Goal: Use online tool/utility: Utilize a website feature to perform a specific function

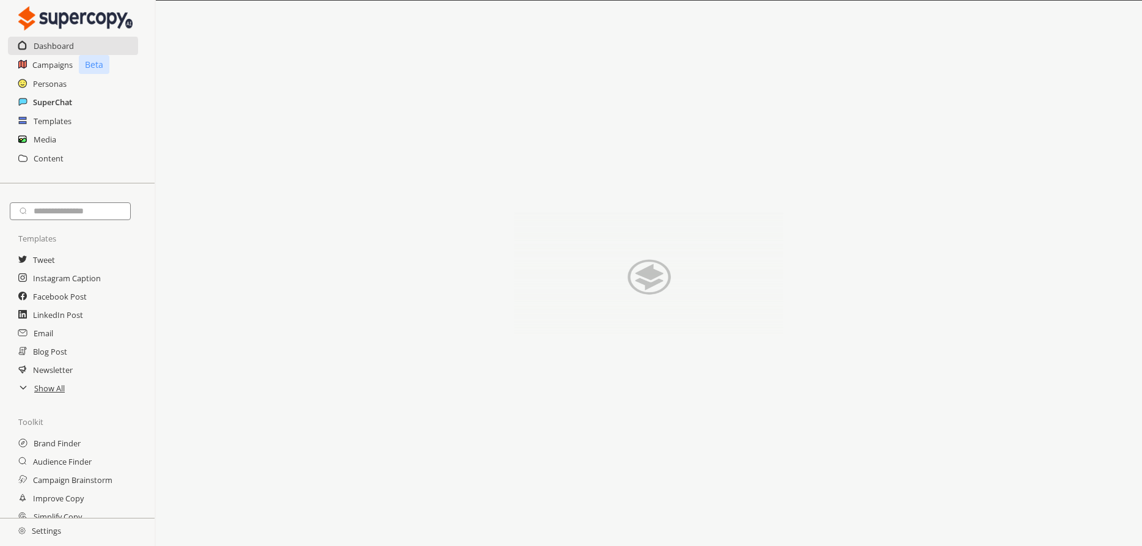
click at [43, 102] on h2 "SuperChat" at bounding box center [52, 102] width 39 height 18
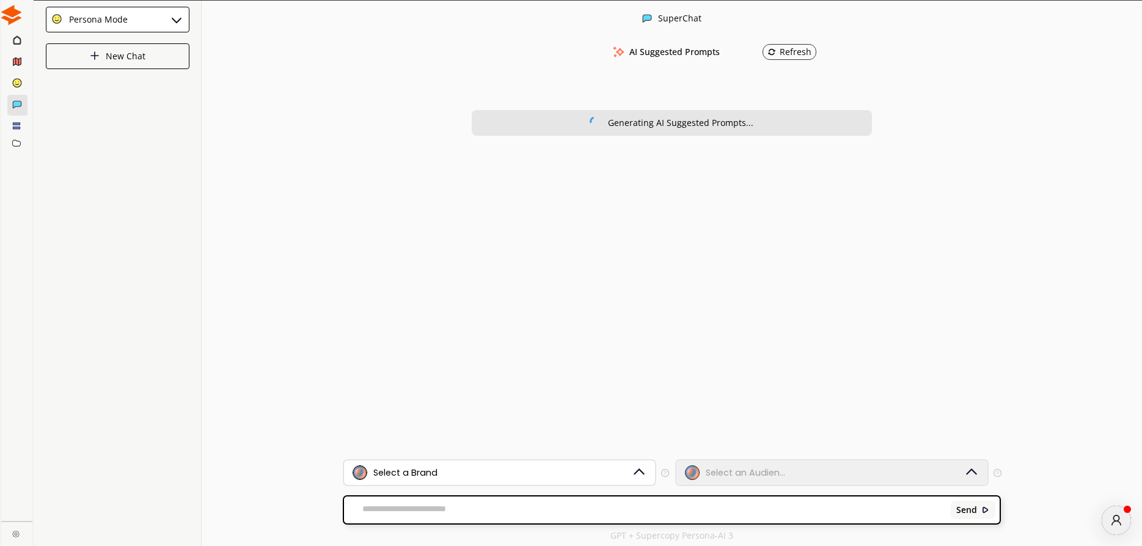
click at [87, 18] on div "Persona Mode" at bounding box center [96, 20] width 63 height 10
click at [100, 65] on p "FreeStyle Mode" at bounding box center [99, 69] width 63 height 10
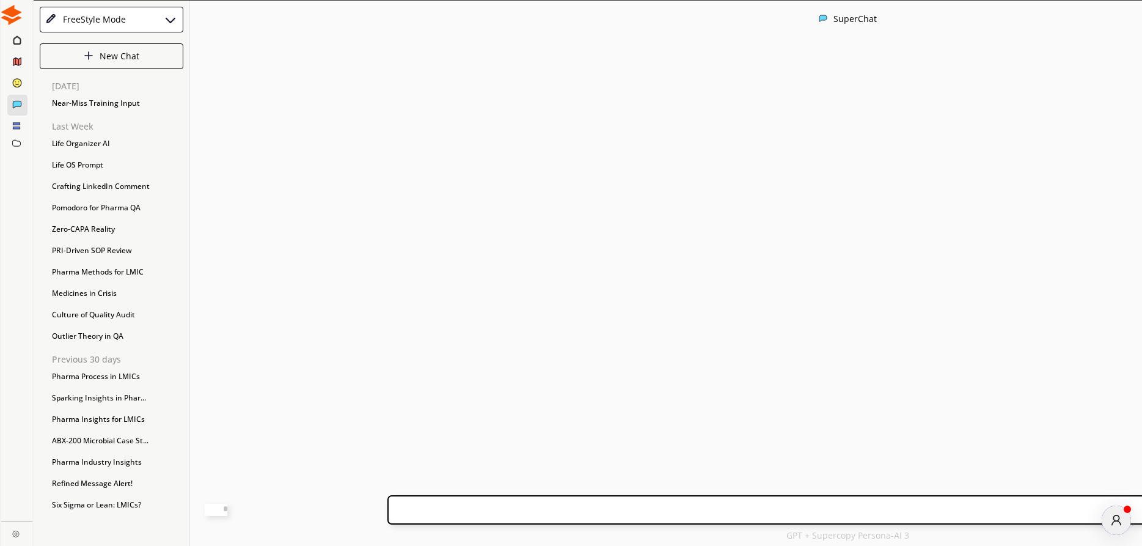
click at [227, 512] on textarea at bounding box center [216, 510] width 23 height 12
paste textarea "**********"
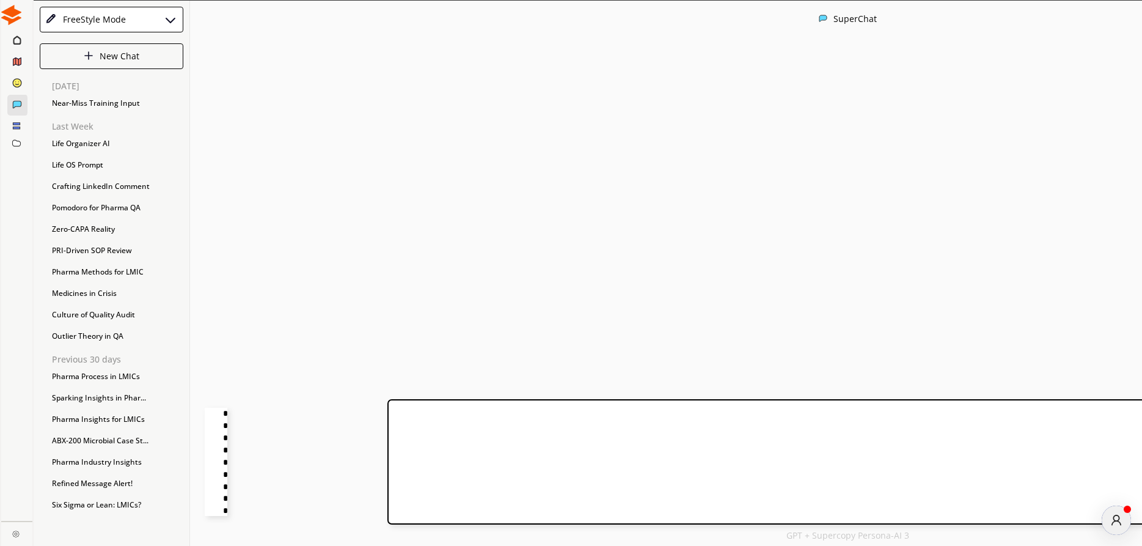
scroll to position [38, 0]
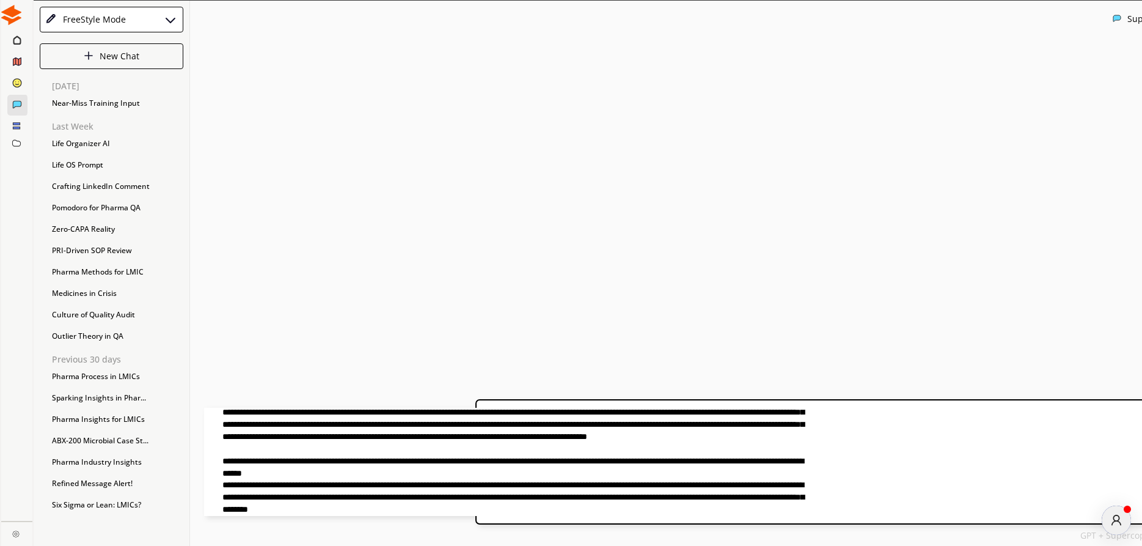
type textarea "**********"
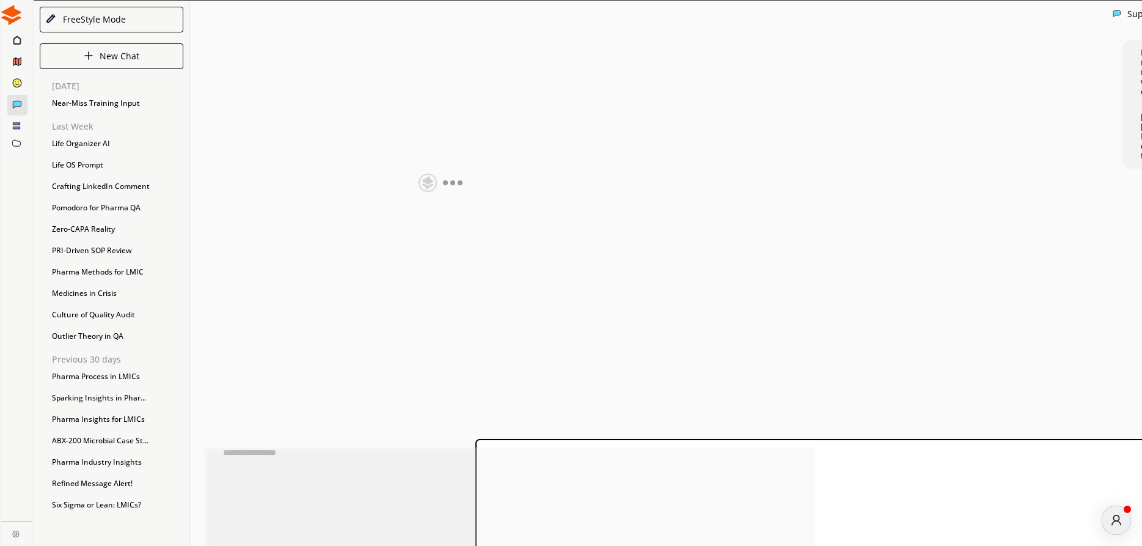
scroll to position [2, 0]
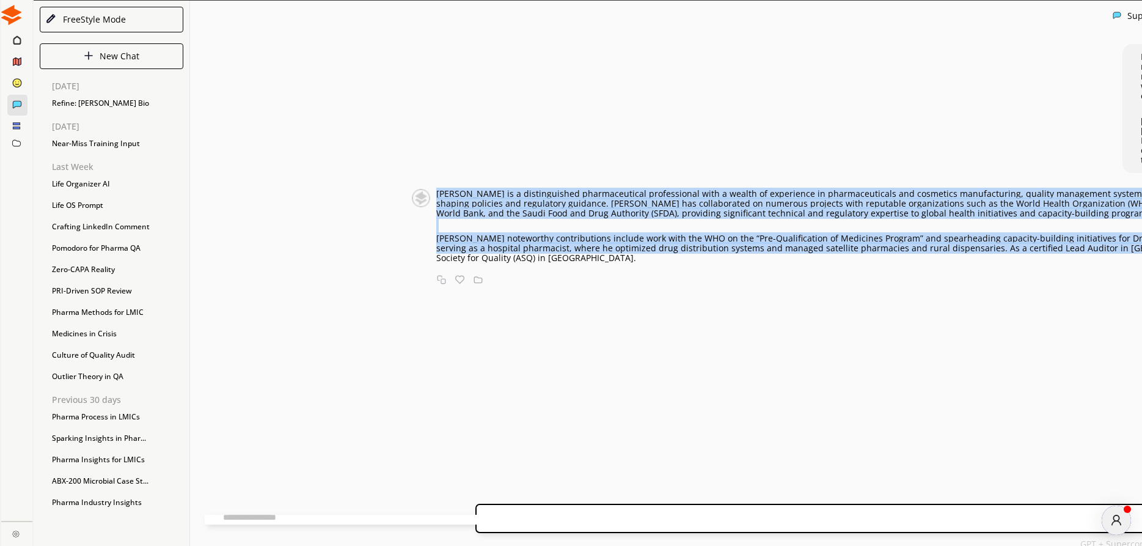
drag, startPoint x: 332, startPoint y: 262, endPoint x: 887, endPoint y: 352, distance: 562.8
click at [887, 263] on div "[PERSON_NAME] is a distinguished pharmaceutical professional with a wealth of e…" at bounding box center [1122, 226] width 1372 height 74
copy div "Lorem Ipsum do s ametconsectet adipiscingelit seddoeiusmod temp i utlabo et dol…"
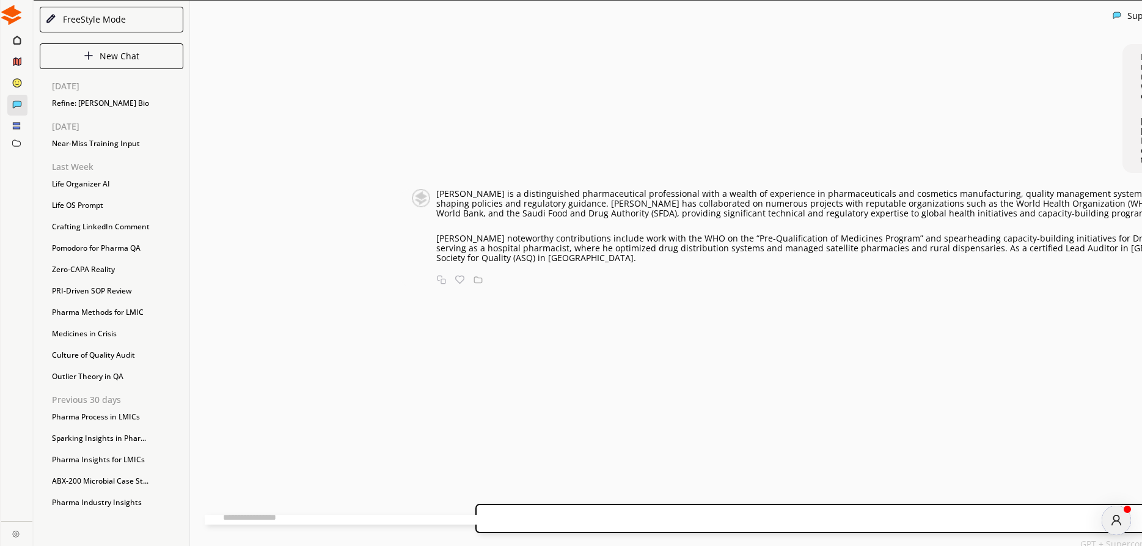
click at [363, 520] on textarea at bounding box center [510, 520] width 611 height 10
click at [410, 514] on textarea "**********" at bounding box center [510, 518] width 611 height 12
paste textarea "**********"
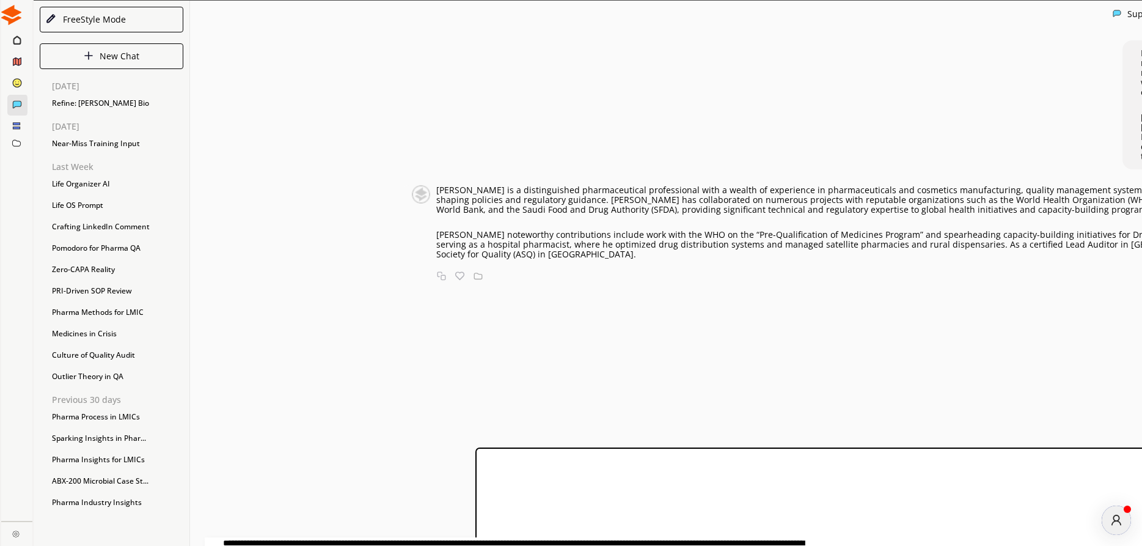
scroll to position [62, 0]
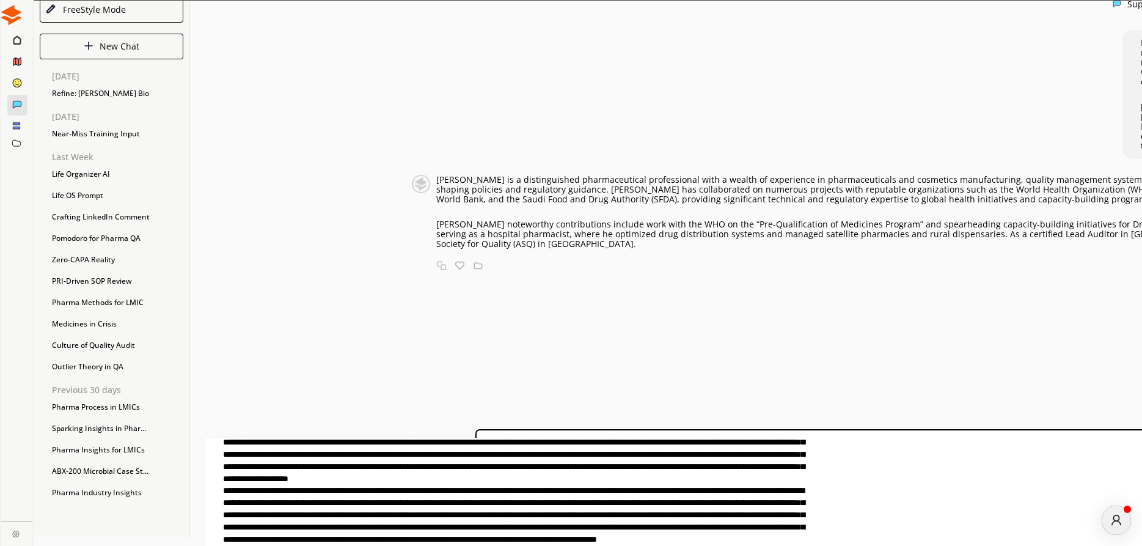
click at [479, 534] on textarea at bounding box center [510, 492] width 611 height 108
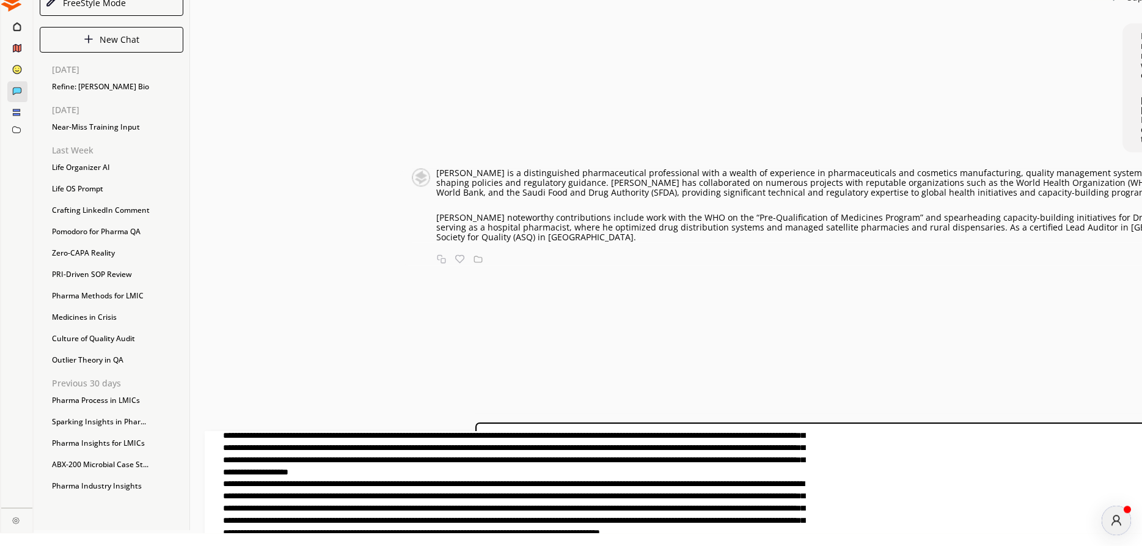
scroll to position [20, 0]
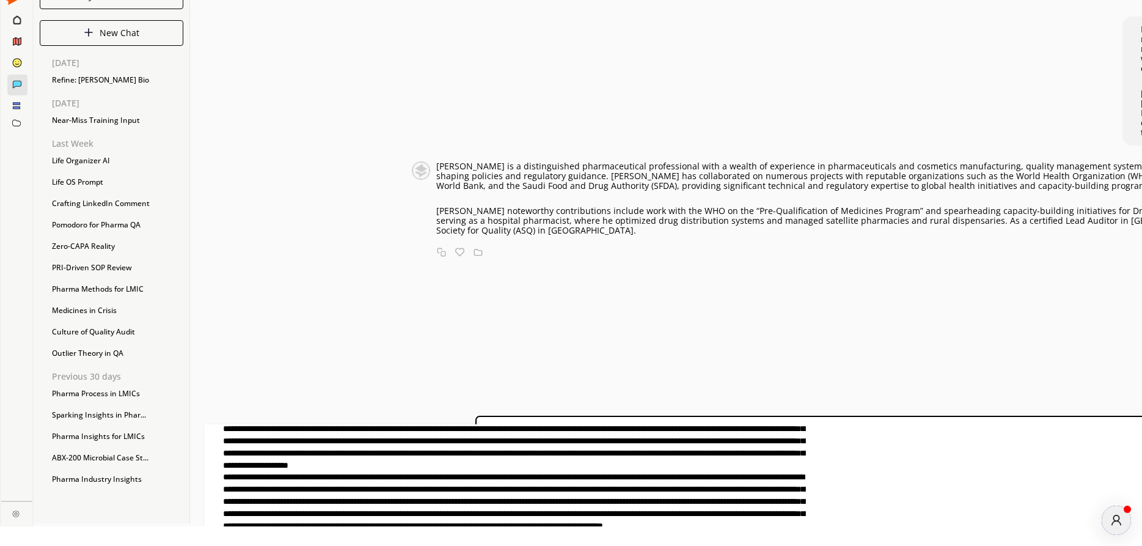
click at [606, 505] on textarea at bounding box center [510, 478] width 611 height 108
click at [724, 503] on textarea at bounding box center [510, 478] width 611 height 108
type textarea "**********"
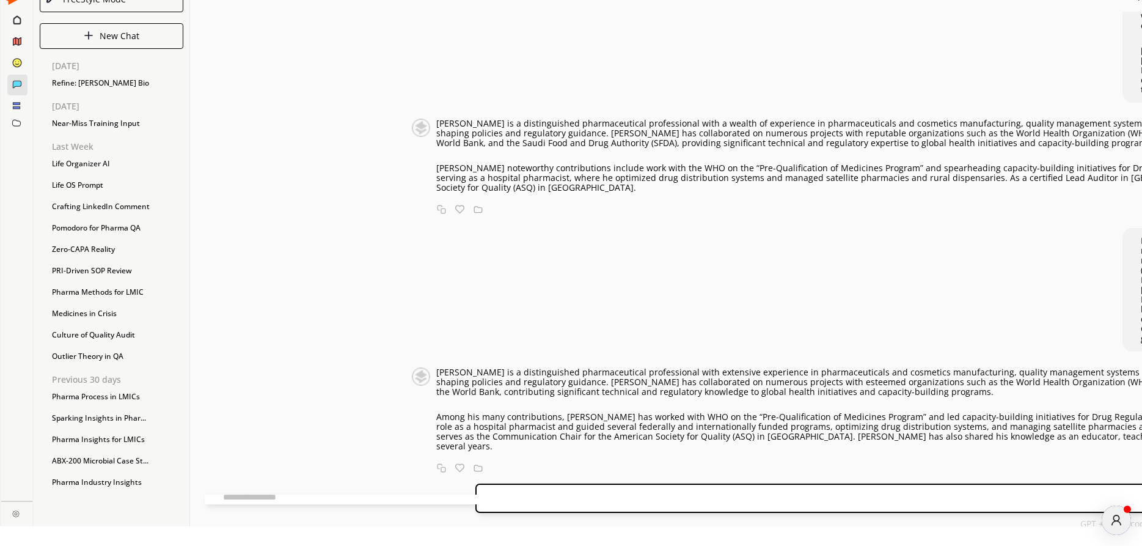
scroll to position [284, 0]
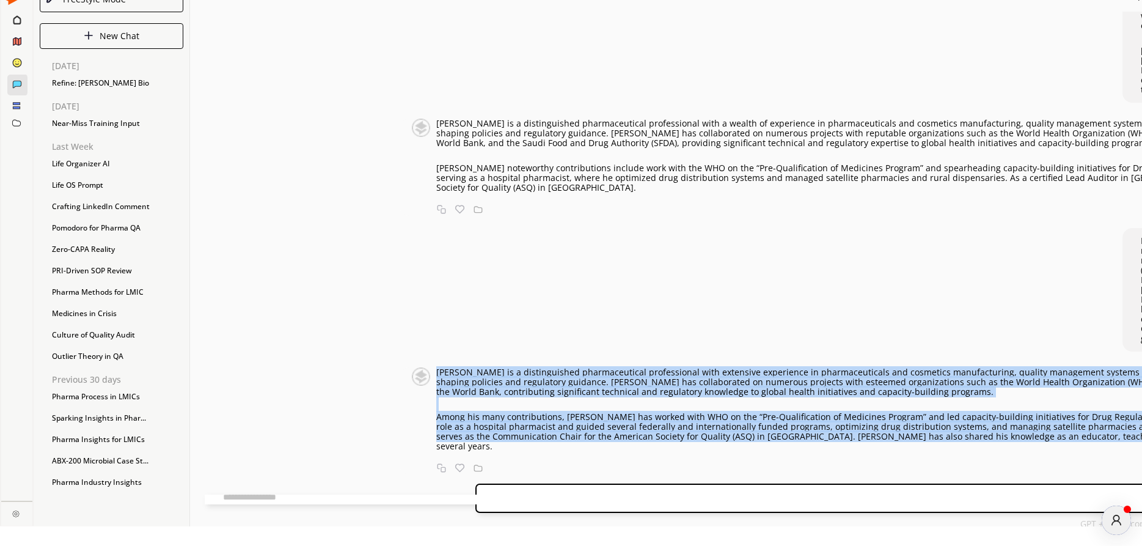
drag, startPoint x: 333, startPoint y: 335, endPoint x: 760, endPoint y: 443, distance: 440.6
click at [760, 443] on div "[PERSON_NAME] is a distinguished pharmaceutical professional with extensive exp…" at bounding box center [1122, 409] width 1372 height 84
copy div "Lorem Ipsum do s ametconsectet adipiscingelit seddoeiusmod temp incididun utlab…"
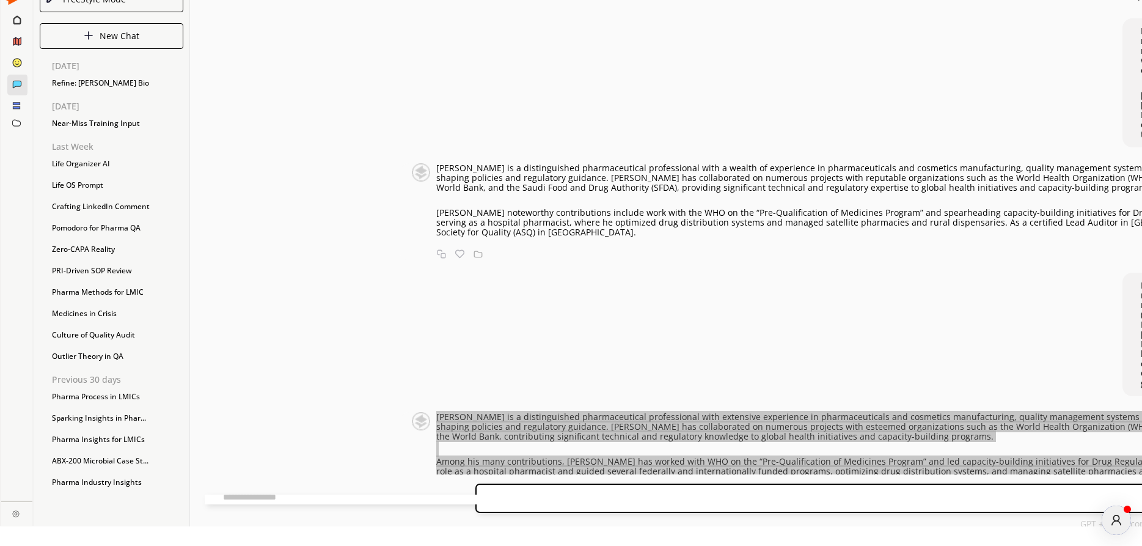
scroll to position [0, 0]
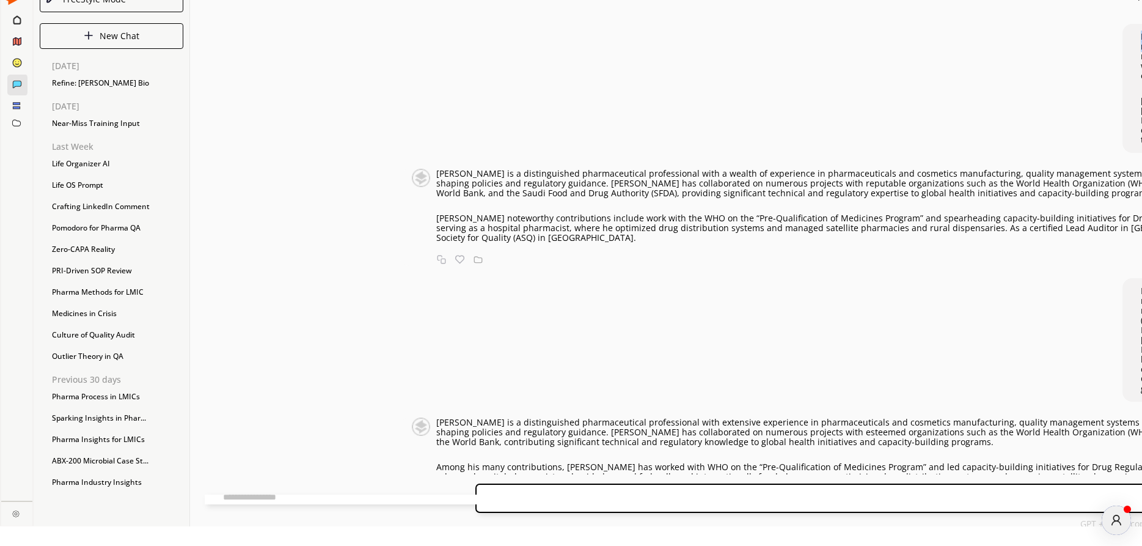
drag, startPoint x: 710, startPoint y: 66, endPoint x: 806, endPoint y: 67, distance: 96.6
drag, startPoint x: 333, startPoint y: 305, endPoint x: 476, endPoint y: 307, distance: 143.0
click at [476, 243] on p "[PERSON_NAME] noteworthy contributions include work with the WHO on the “Pre-Qu…" at bounding box center [1122, 227] width 1372 height 29
click at [433, 266] on div "[PERSON_NAME] is a distinguished pharmaceutical professional with a wealth of e…" at bounding box center [1104, 217] width 1409 height 97
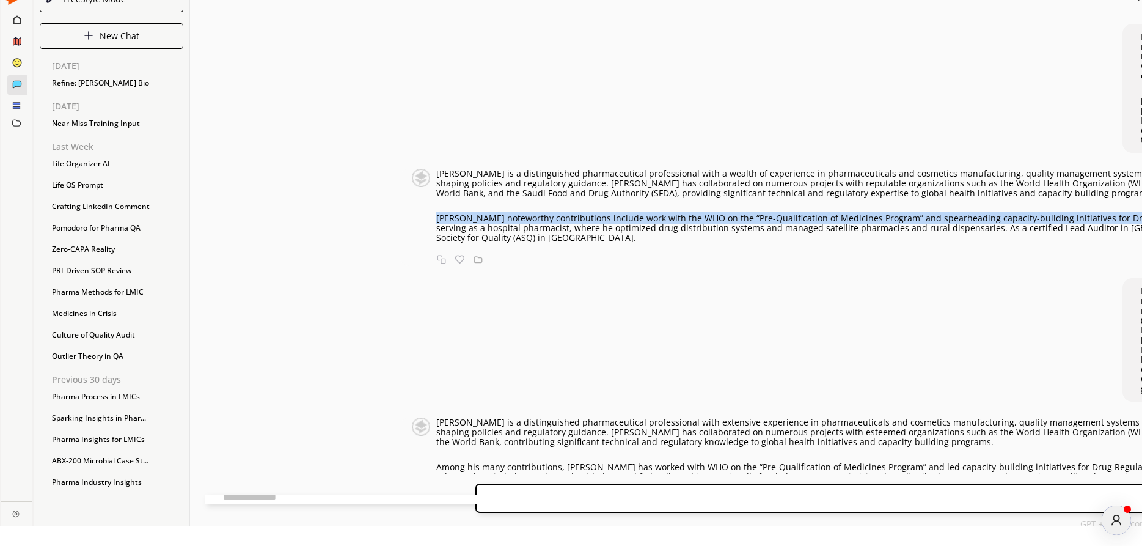
drag, startPoint x: 332, startPoint y: 306, endPoint x: 608, endPoint y: 315, distance: 275.8
click at [608, 243] on p "[PERSON_NAME] noteworthy contributions include work with the WHO on the “Pre-Qu…" at bounding box center [1122, 227] width 1372 height 29
copy p "[PERSON_NAME] noteworthy contributions include work with the WHO on the “Pre-Qu…"
